Goal: Information Seeking & Learning: Check status

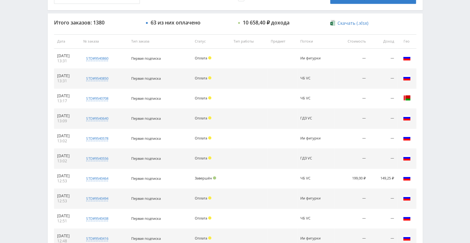
scroll to position [225, 0]
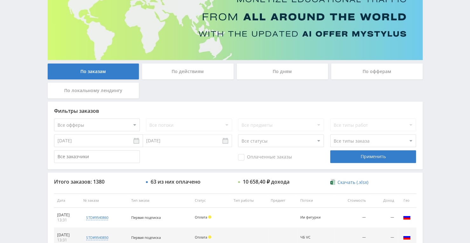
click at [271, 74] on div "По дням" at bounding box center [283, 72] width 92 height 16
click at [0, 0] on input "По дням" at bounding box center [0, 0] width 0 height 0
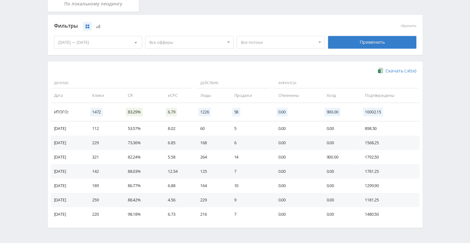
scroll to position [162, 0]
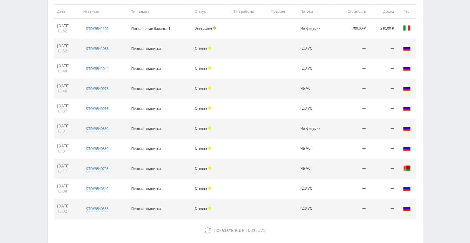
scroll to position [289, 0]
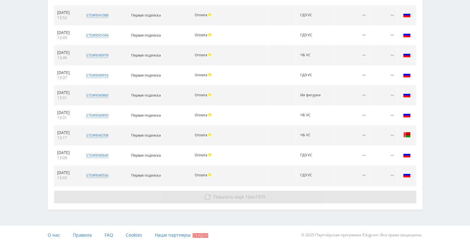
click at [225, 194] on span "Показать ещё" at bounding box center [229, 197] width 31 height 6
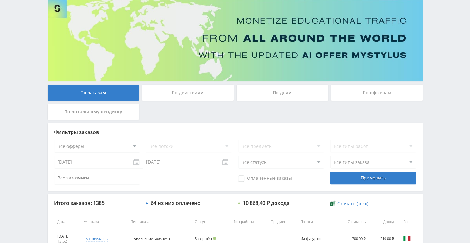
scroll to position [0, 0]
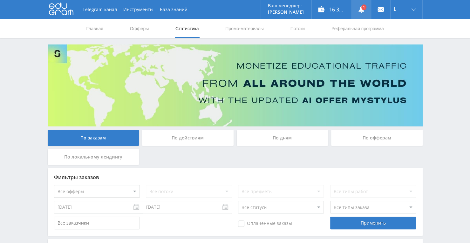
click at [365, 9] on link at bounding box center [361, 9] width 19 height 19
